Goal: Find specific page/section: Find specific page/section

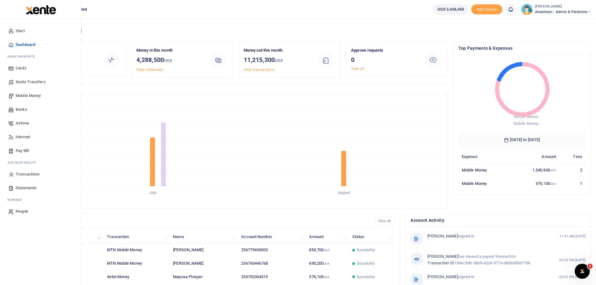
click at [21, 187] on span "Statements" at bounding box center [26, 188] width 21 height 6
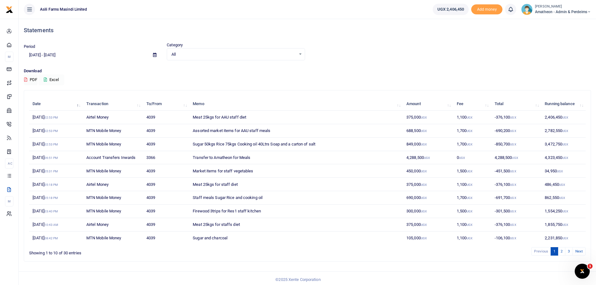
click at [46, 79] on icon at bounding box center [45, 80] width 3 height 4
